Goal: Task Accomplishment & Management: Manage account settings

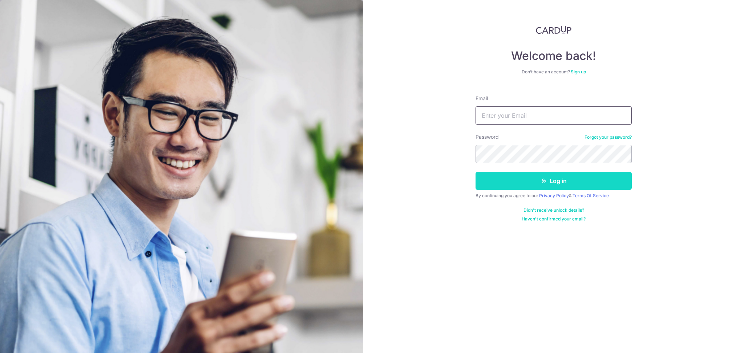
type input "[PERSON_NAME][EMAIL_ADDRESS][DOMAIN_NAME]"
click at [548, 181] on button "Log in" at bounding box center [554, 181] width 156 height 18
